Goal: Transaction & Acquisition: Subscribe to service/newsletter

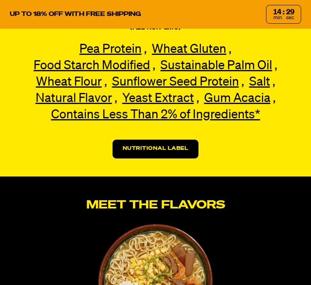
scroll to position [1770, 0]
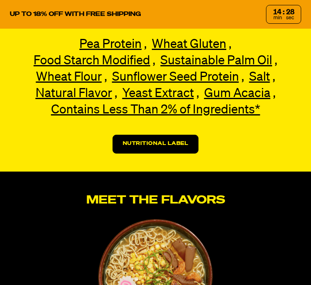
click at [0, 0] on div "Contains Less Than 2% of Ingredients BLACK GARLIC “CHICKEN”: Yeast Extract, Gum…" at bounding box center [0, 0] width 0 height 0
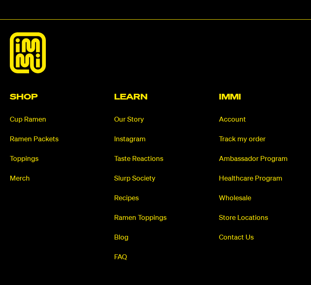
scroll to position [5339, 0]
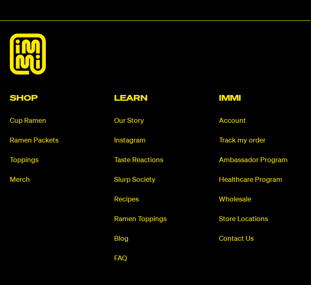
click at [16, 117] on link "Cup Ramen" at bounding box center [51, 120] width 82 height 9
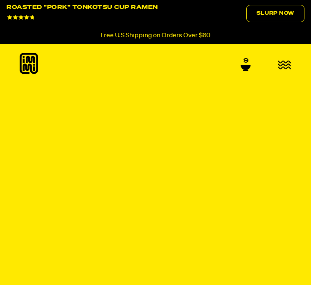
select select "Every 30 Days"
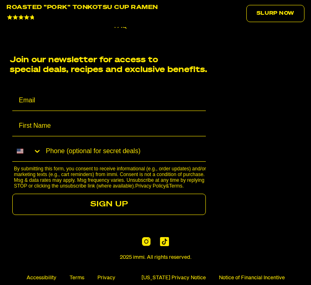
scroll to position [4877, 0]
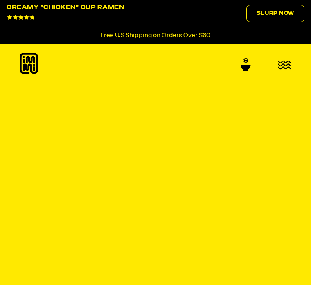
select select "Every 30 Days"
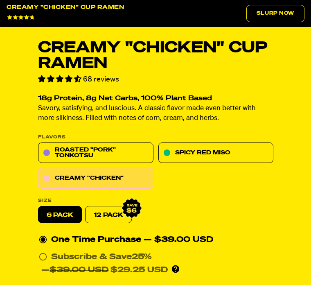
scroll to position [376, 0]
